Goal: Transaction & Acquisition: Purchase product/service

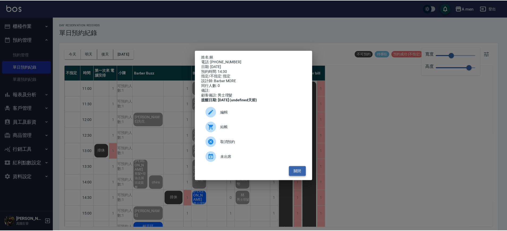
scroll to position [58, 0]
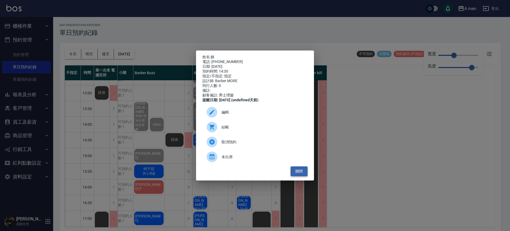
click at [304, 176] on button "關閉" at bounding box center [298, 171] width 17 height 10
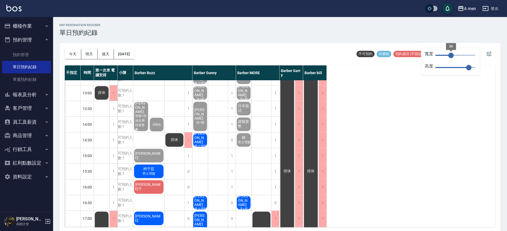
type input "150"
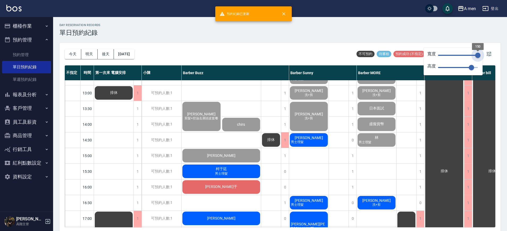
click at [507, 66] on html "預約紀錄已更新 A men 登出 櫃檯作業 打帳單 帳單列表 營業儀表板 現金收支登錄 高階收支登錄 材料自購登錄 每日結帳 排班表 現場電腦打卡 掃碼打卡 …" at bounding box center [253, 116] width 507 height 232
click at [299, 170] on div "明駿 胡小民 男士理髮 許春風 男士理髮 賴先生 洗+剪 David Huang 洗+剪 謝典祐 男士理髮 卓兆麟 男士理髮 Max孔民哥 Andy 男士理髮…" at bounding box center [309, 218] width 40 height 392
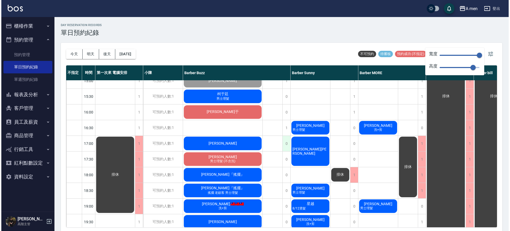
scroll to position [66, 0]
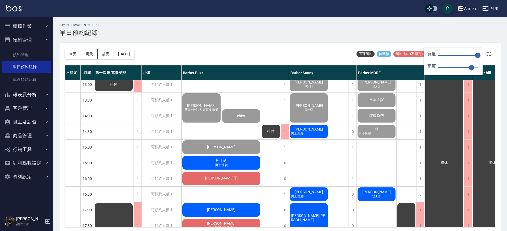
click at [247, 170] on div "洪先生 曾思豪 剪髮+控油去屑頭皮套餐 chirs 李睿丞 柯于廷 男士理髮 曹柏于 Nicholas 陳正洋 男士理髮 (不含洗) 廖偉廷『搖擺』 Elso…" at bounding box center [222, 210] width 80 height 392
click at [251, 159] on div "柯于廷 男士理髮" at bounding box center [221, 162] width 79 height 15
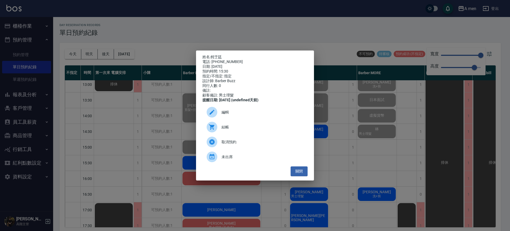
click at [239, 130] on span "結帳" at bounding box center [262, 127] width 82 height 6
click at [300, 176] on button "關閉" at bounding box center [298, 171] width 17 height 10
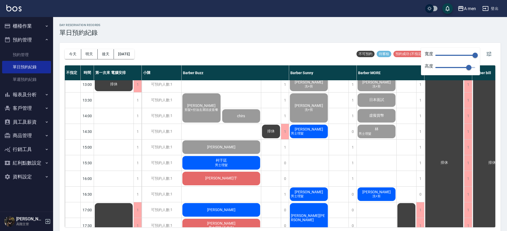
click at [247, 165] on div "柯于廷 男士理髮" at bounding box center [221, 162] width 79 height 15
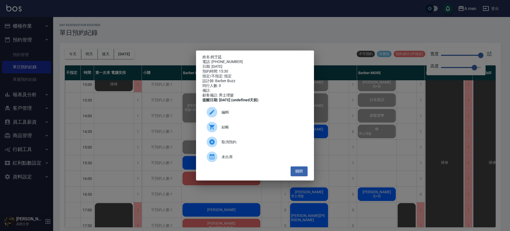
click at [273, 128] on span "結帳" at bounding box center [262, 127] width 82 height 6
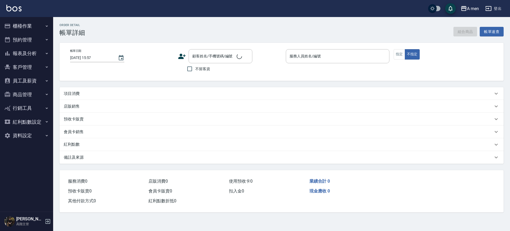
type input "2025/10/09 15:30"
type input "Barber Buzz-004"
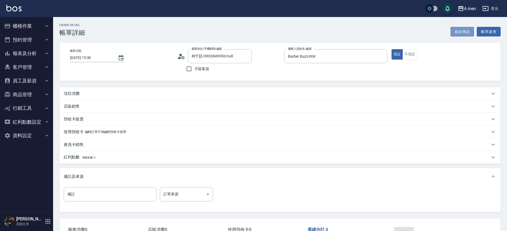
type input "柯于廷/0903849950/null"
click at [464, 31] on button "組合商品" at bounding box center [462, 32] width 24 height 10
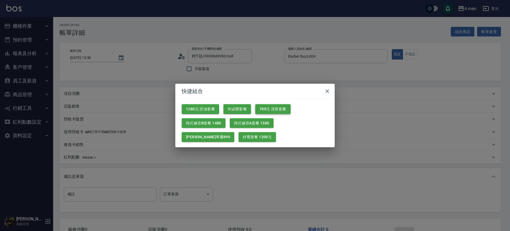
click at [273, 108] on button "799元 洗剪套餐" at bounding box center [272, 109] width 35 height 10
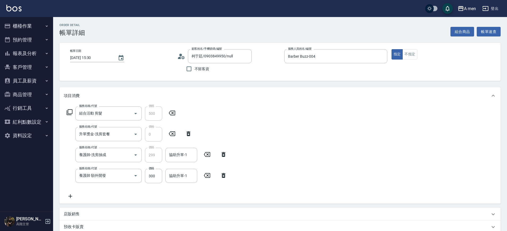
click at [220, 173] on icon at bounding box center [223, 175] width 13 height 6
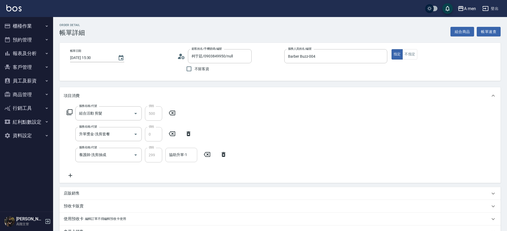
click at [181, 150] on input "協助升單-1" at bounding box center [181, 154] width 27 height 9
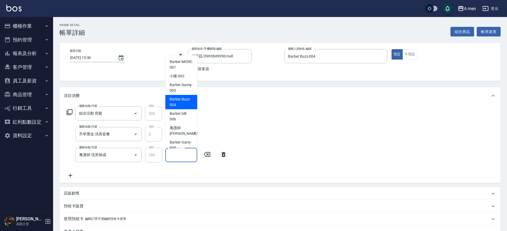
click at [183, 101] on span "Barber Buzz -004" at bounding box center [181, 101] width 23 height 11
type input "Barber Buzz-004"
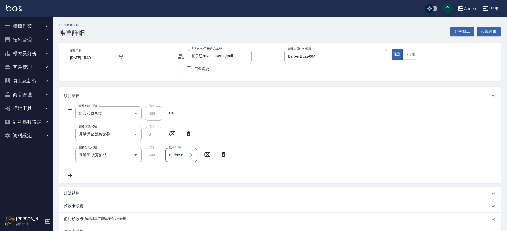
scroll to position [100, 0]
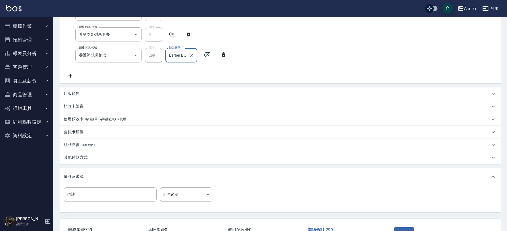
click at [114, 89] on div "店販銷售" at bounding box center [279, 93] width 441 height 13
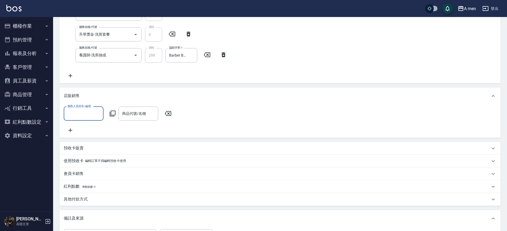
scroll to position [0, 0]
click at [135, 113] on input "商品代號/名稱" at bounding box center [138, 113] width 35 height 9
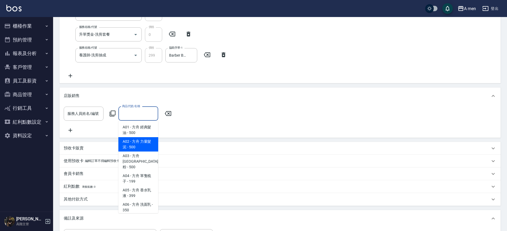
click at [145, 141] on span "A02 - 方舟 力量髮泥 - 500" at bounding box center [138, 144] width 40 height 14
type input "方舟 力量髮泥"
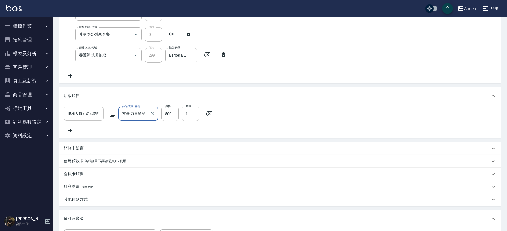
click at [85, 113] on input "服務人員姓名/編號" at bounding box center [83, 113] width 35 height 9
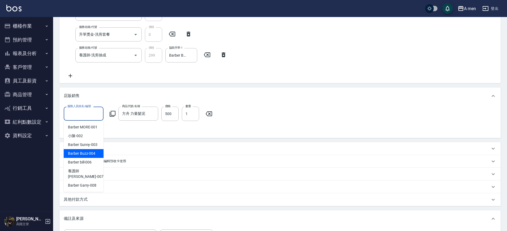
click at [95, 153] on div "Barber Buzz -004" at bounding box center [84, 153] width 40 height 9
type input "Barber Buzz-004"
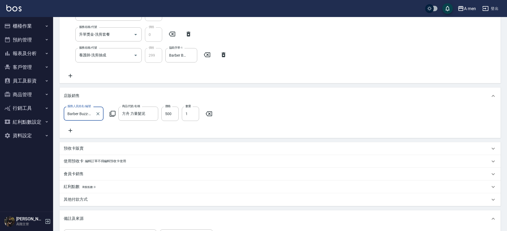
click at [330, 113] on div "服務人員姓名/編號 Barber Buzz-004 服務人員姓名/編號 商品代號/名稱 方舟 力量髮泥 商品代號/名稱 價格 500 價格 數量 1 數量" at bounding box center [280, 119] width 433 height 27
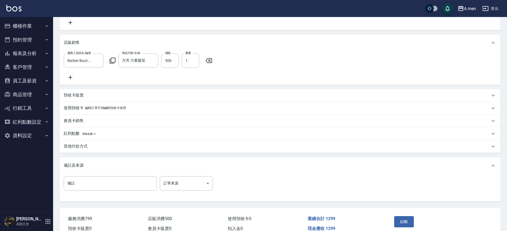
scroll to position [185, 0]
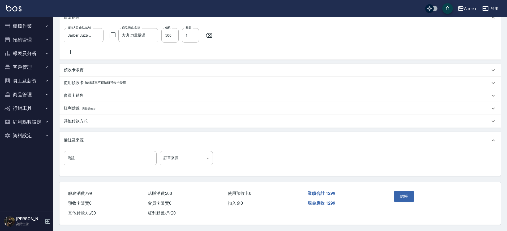
click at [129, 120] on div "其他付款方式" at bounding box center [277, 121] width 426 height 6
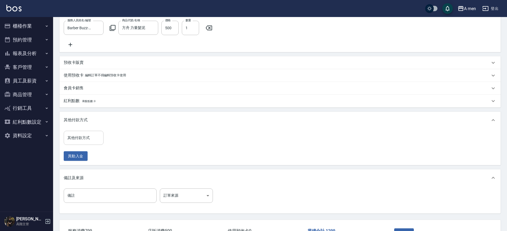
click at [91, 145] on div "其他付款方式" at bounding box center [84, 138] width 40 height 14
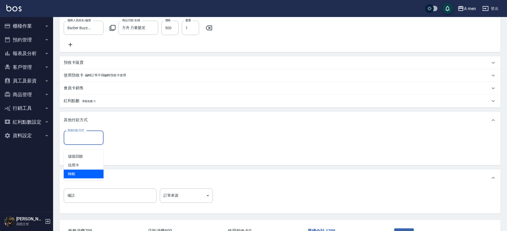
click at [95, 171] on span "轉帳" at bounding box center [84, 173] width 40 height 9
type input "轉帳"
click at [126, 145] on input "0" at bounding box center [127, 138] width 40 height 14
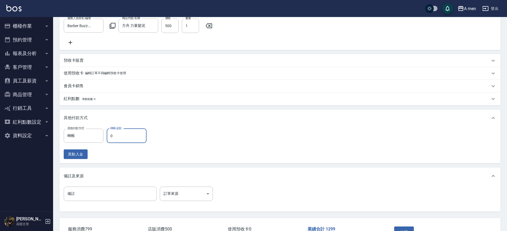
scroll to position [230, 0]
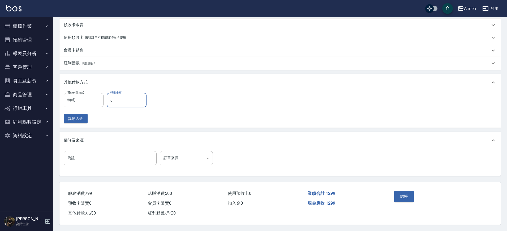
click at [134, 101] on input "0" at bounding box center [127, 100] width 40 height 14
drag, startPoint x: 123, startPoint y: 96, endPoint x: 107, endPoint y: 92, distance: 16.4
click at [107, 93] on input "0" at bounding box center [127, 100] width 40 height 14
type input "1299"
click at [398, 192] on button "結帳" at bounding box center [404, 196] width 20 height 11
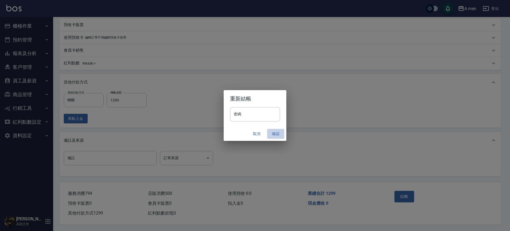
click at [274, 134] on button "確認" at bounding box center [275, 134] width 17 height 10
